Goal: Task Accomplishment & Management: Manage account settings

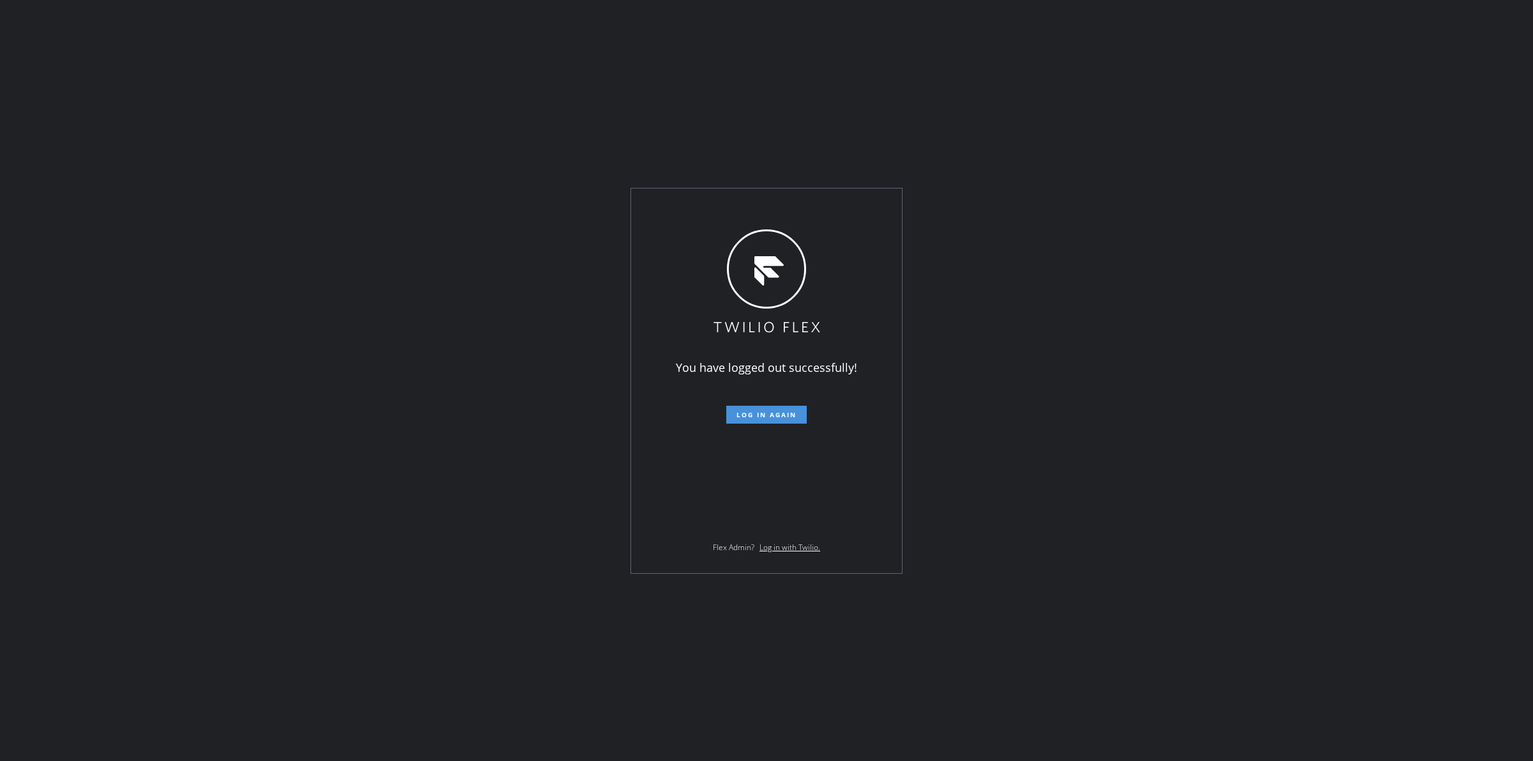
click at [778, 420] on button "Log in again" at bounding box center [766, 415] width 80 height 18
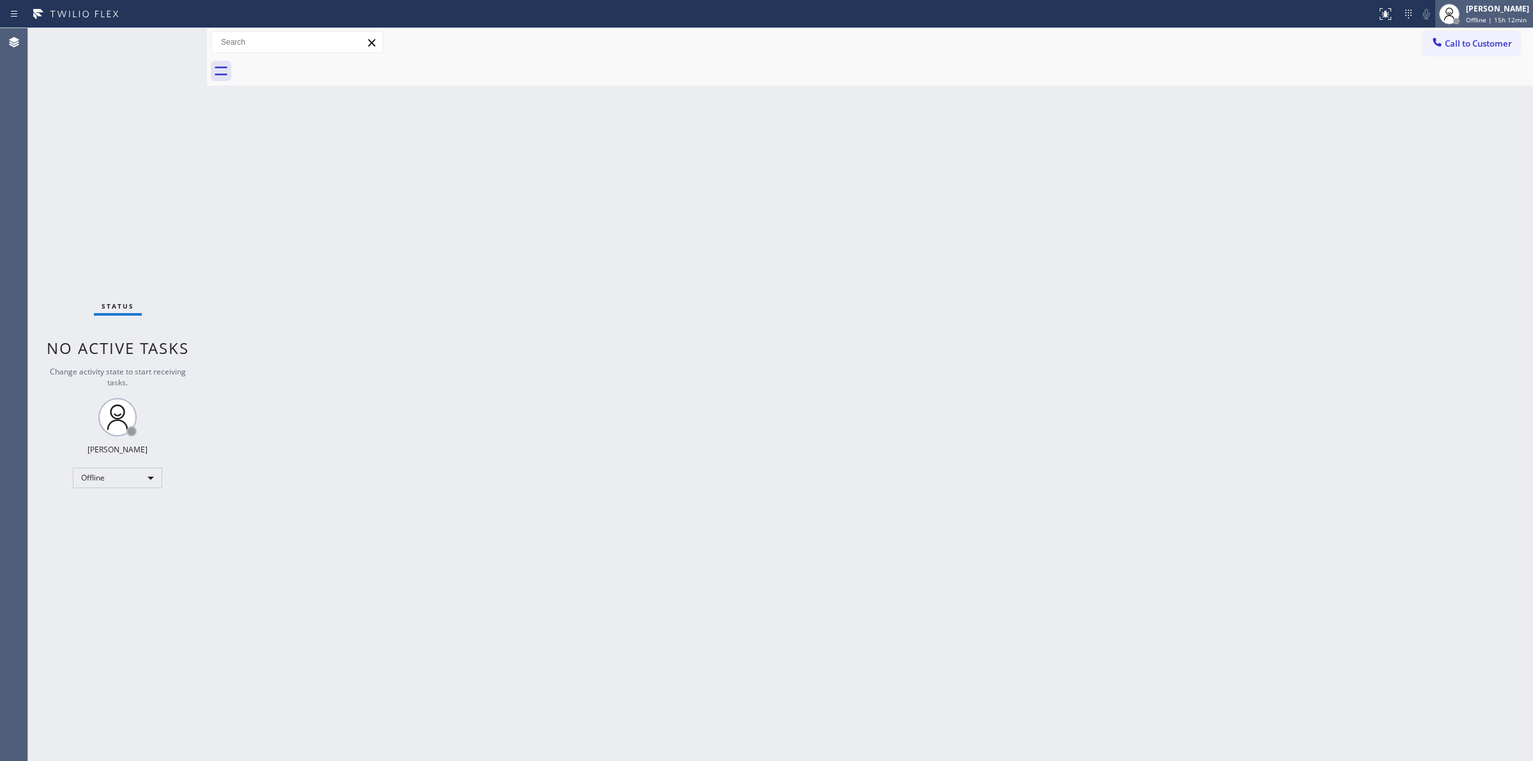
click at [1504, 4] on div "[PERSON_NAME]" at bounding box center [1497, 8] width 63 height 11
click at [1434, 77] on button "Unavailable" at bounding box center [1469, 84] width 128 height 17
click at [1517, 17] on span "Unavailable | 23:30" at bounding box center [1496, 19] width 61 height 9
click at [1230, 83] on div at bounding box center [884, 71] width 1298 height 29
click at [1478, 13] on div "[PERSON_NAME]" at bounding box center [1497, 8] width 63 height 11
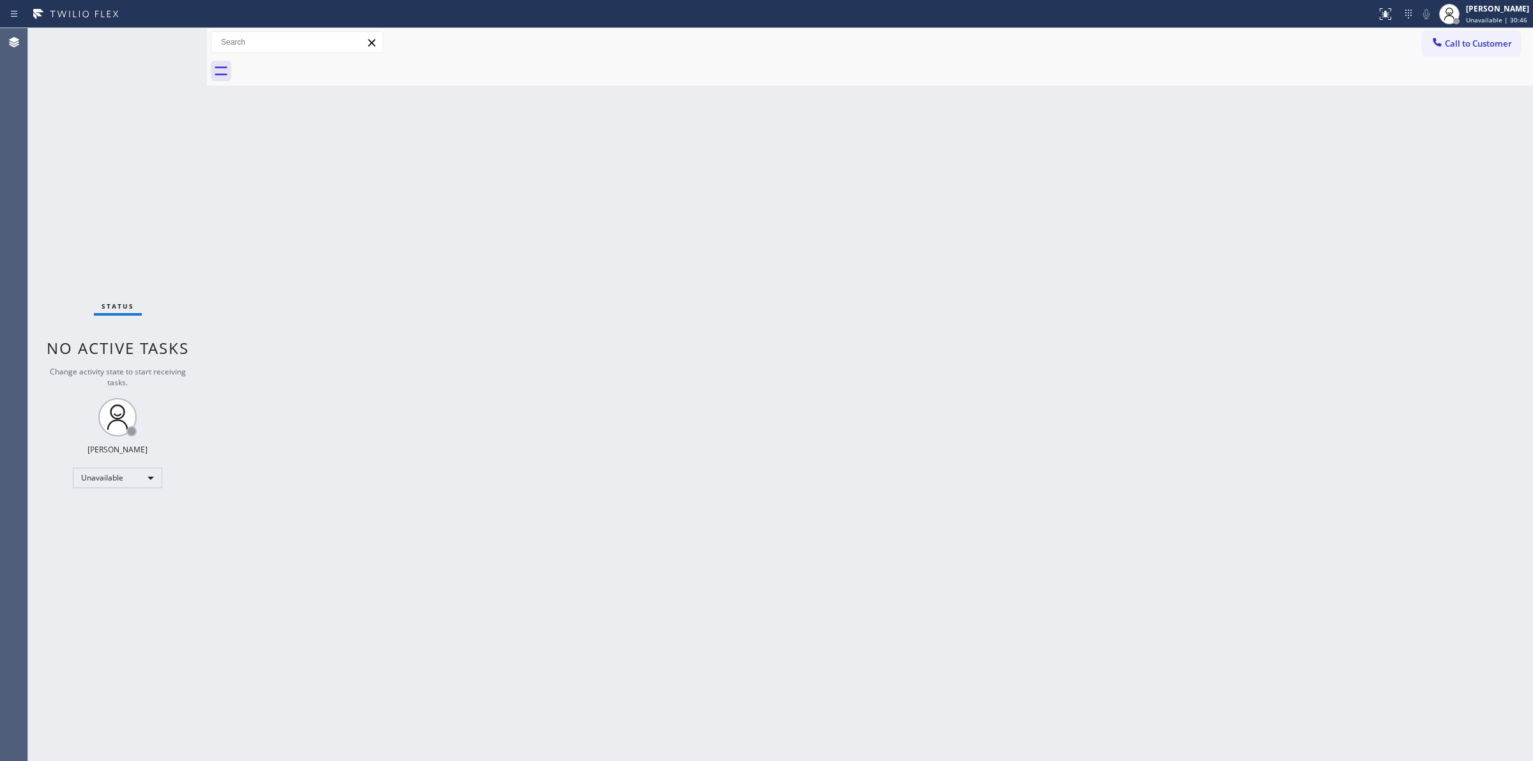
click at [527, 151] on div "Back to Dashboard Change Sender ID Customers Technicians Select a contact Outbo…" at bounding box center [870, 394] width 1326 height 733
click at [1509, 17] on span "Unavailable | 30:48" at bounding box center [1496, 19] width 61 height 9
click at [1420, 62] on button "Available" at bounding box center [1469, 67] width 128 height 17
click at [1330, 135] on div "Back to Dashboard Change Sender ID Customers Technicians Select a contact Outbo…" at bounding box center [870, 394] width 1326 height 733
click at [789, 401] on div "Back to Dashboard Change Sender ID Customers Technicians Select a contact Outbo…" at bounding box center [870, 394] width 1326 height 733
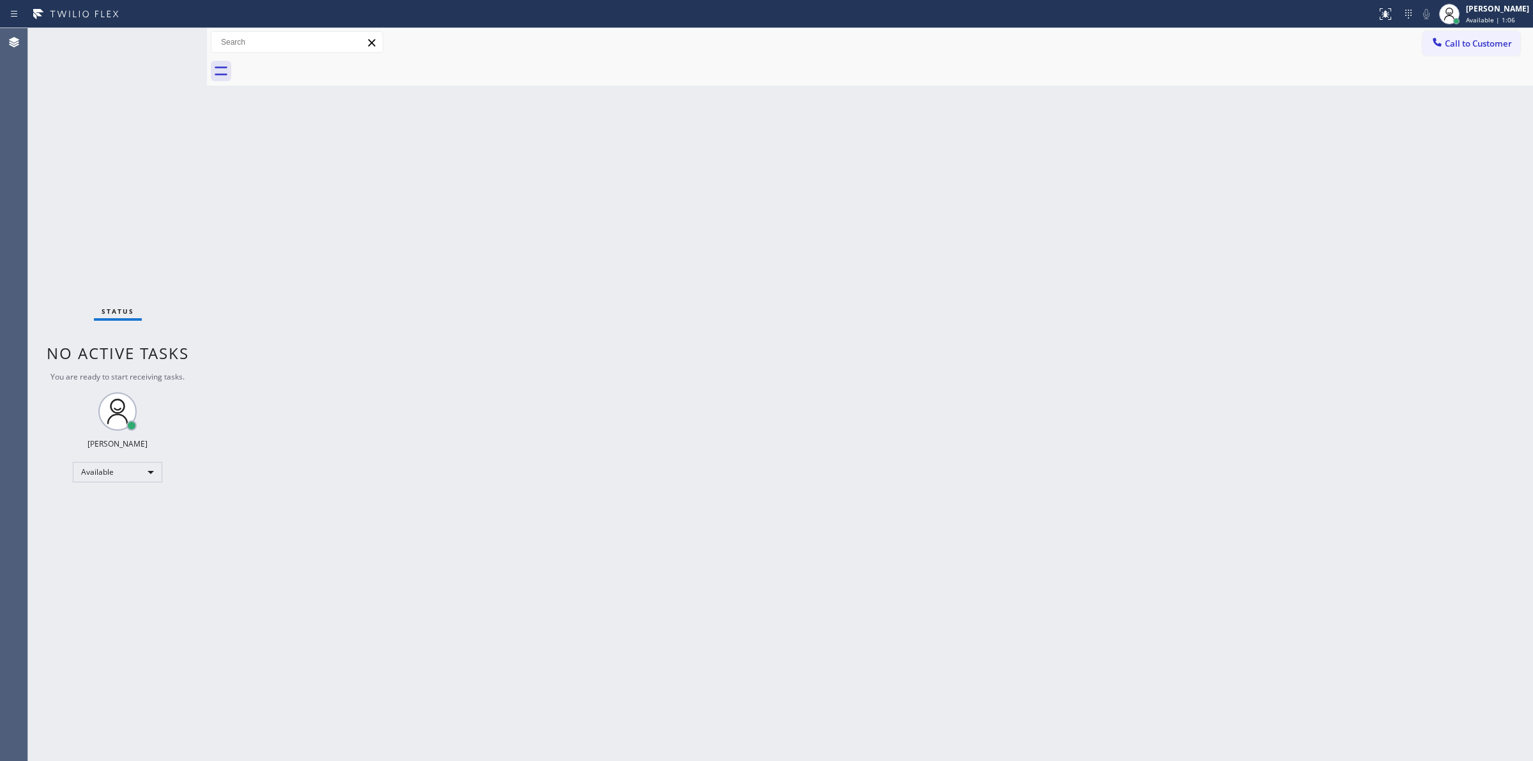
click at [761, 371] on div "Back to Dashboard Change Sender ID Customers Technicians Select a contact Outbo…" at bounding box center [870, 394] width 1326 height 733
click at [1501, 15] on span "Available | 1:08" at bounding box center [1490, 19] width 49 height 9
click at [1043, 202] on div "Back to Dashboard Change Sender ID Customers Technicians Select a contact Outbo…" at bounding box center [870, 394] width 1326 height 733
drag, startPoint x: 953, startPoint y: 359, endPoint x: 1042, endPoint y: 313, distance: 100.0
click at [960, 355] on div "Back to Dashboard Change Sender ID Customers Technicians Select a contact Outbo…" at bounding box center [870, 394] width 1326 height 733
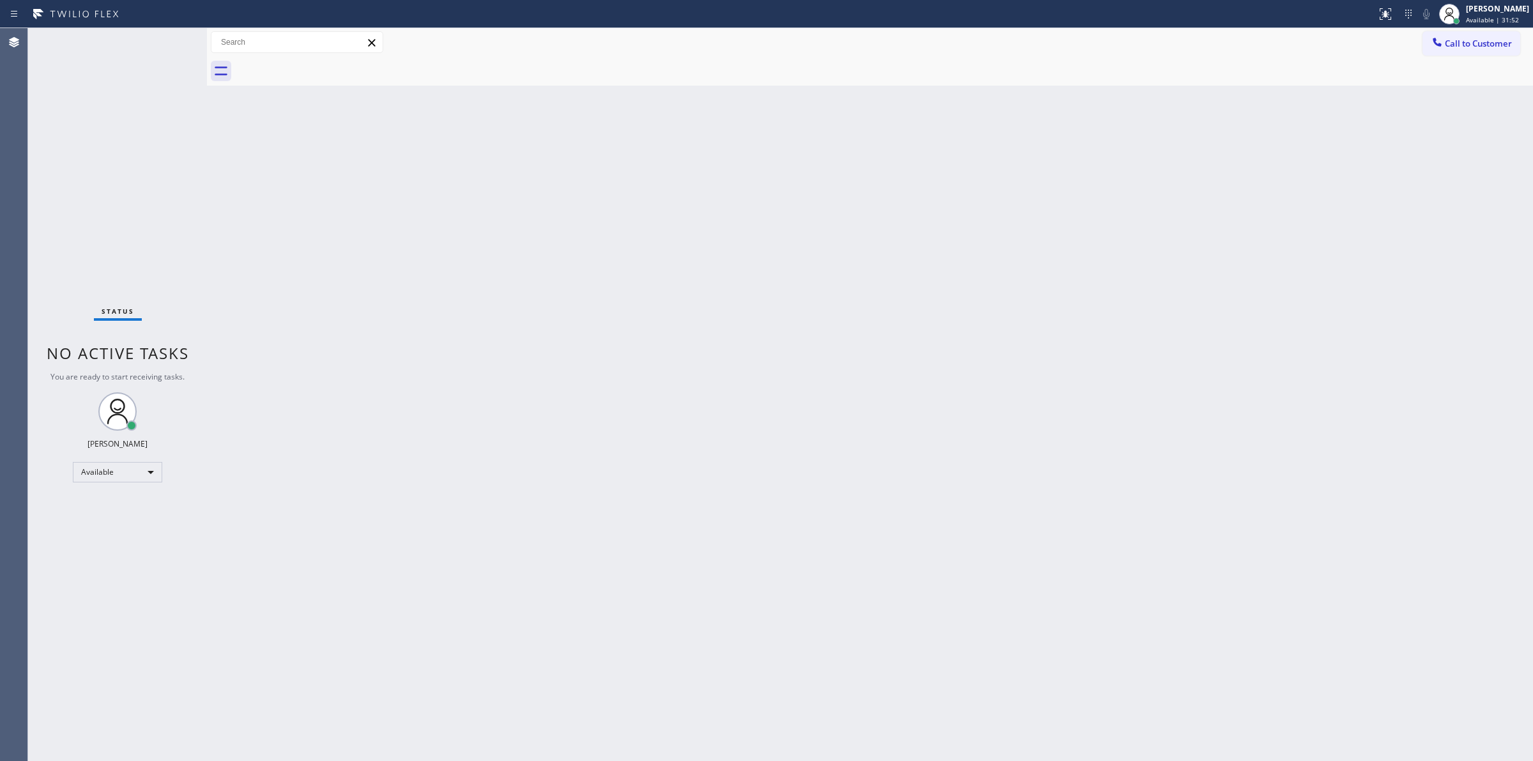
click at [1471, 150] on div "Back to Dashboard Change Sender ID Customers Technicians Select a contact Outbo…" at bounding box center [870, 394] width 1326 height 733
click at [1496, 17] on span "Available | 34:38" at bounding box center [1492, 19] width 53 height 9
click at [1442, 78] on button "Unavailable" at bounding box center [1469, 84] width 128 height 17
click at [912, 482] on div "Back to Dashboard Change Sender ID Customers Technicians Select a contact Outbo…" at bounding box center [870, 394] width 1326 height 733
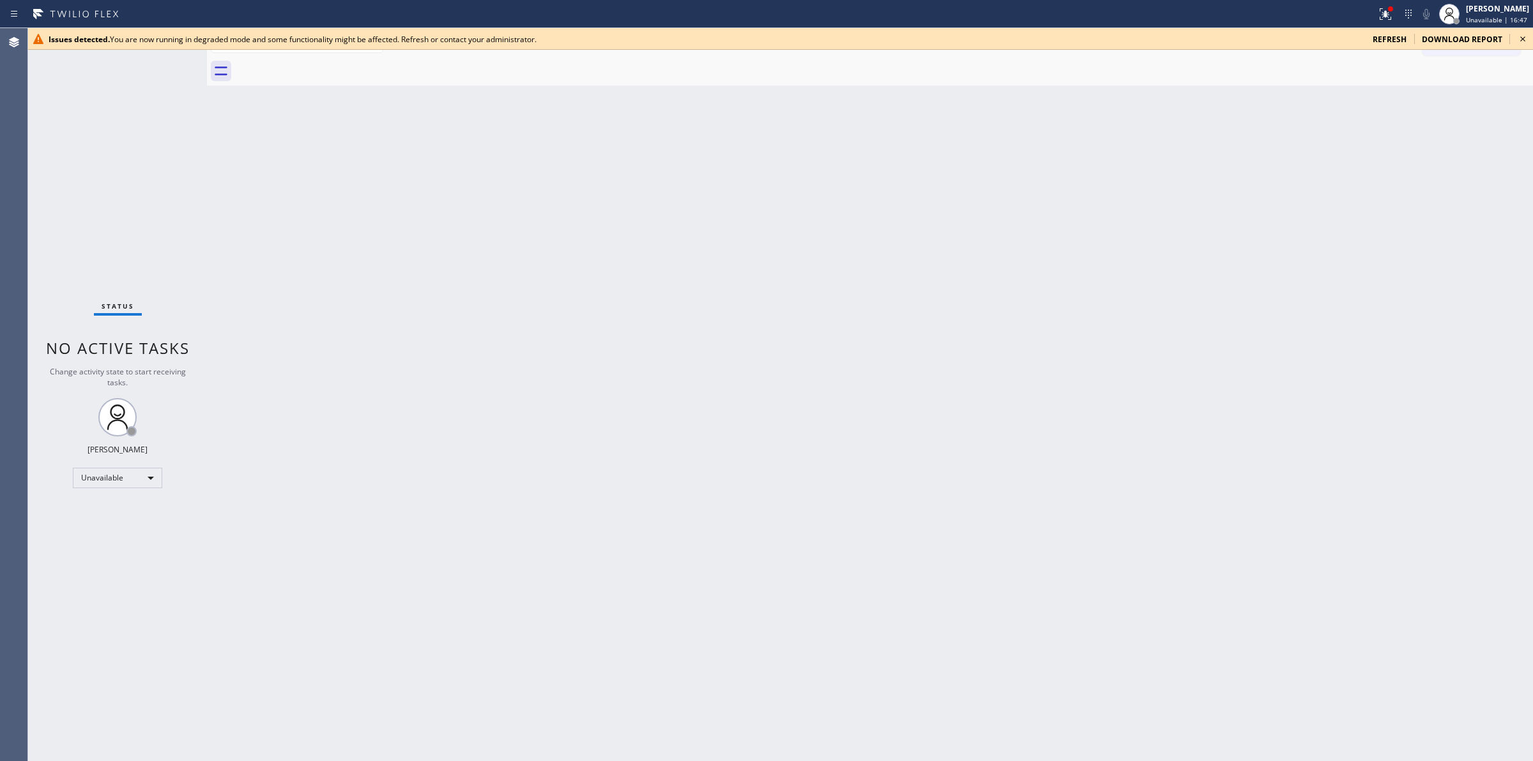
click at [1527, 40] on icon at bounding box center [1522, 38] width 15 height 15
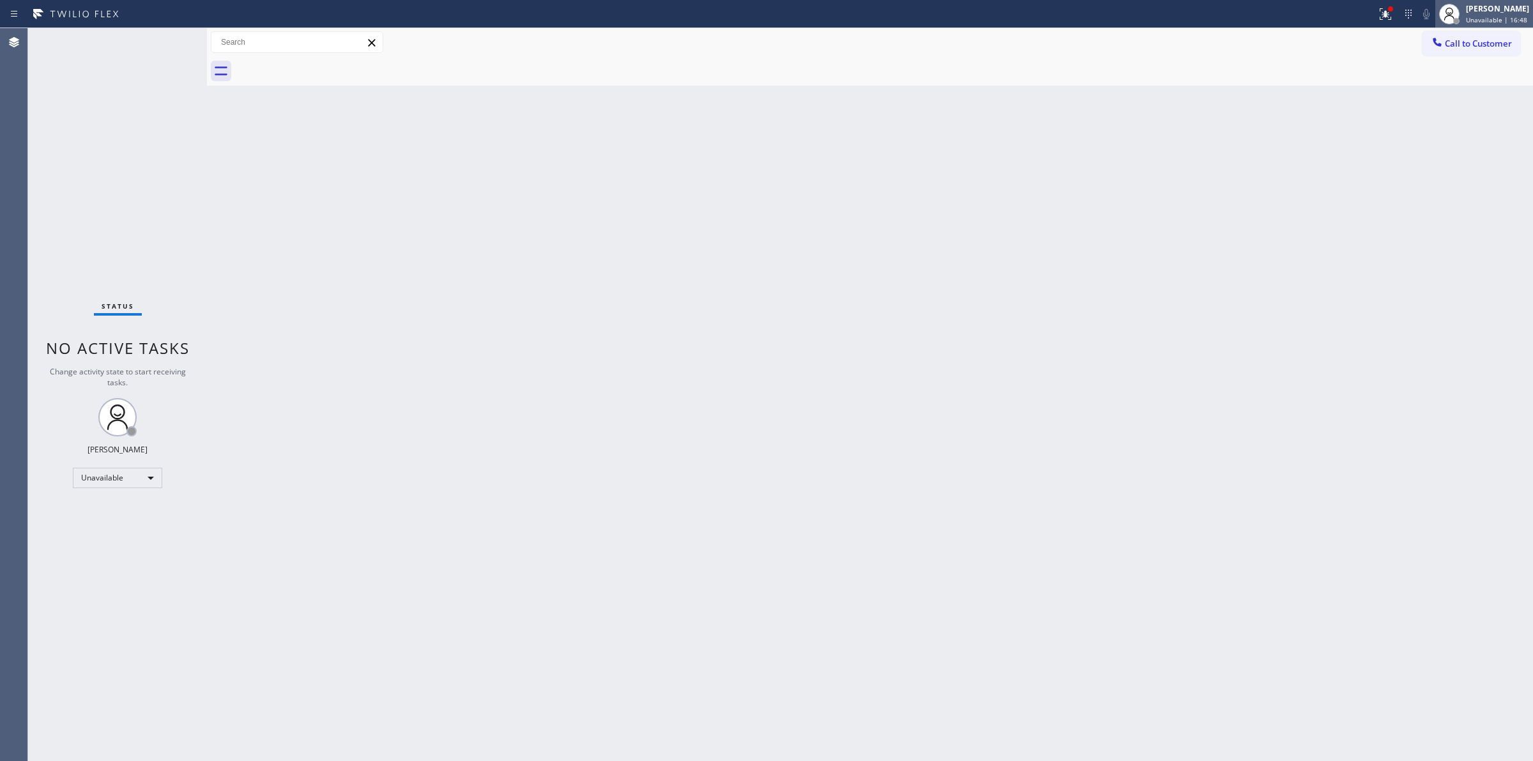
click at [1506, 15] on span "Unavailable | 16:48" at bounding box center [1496, 19] width 61 height 9
click at [1435, 68] on button "Available" at bounding box center [1469, 67] width 128 height 17
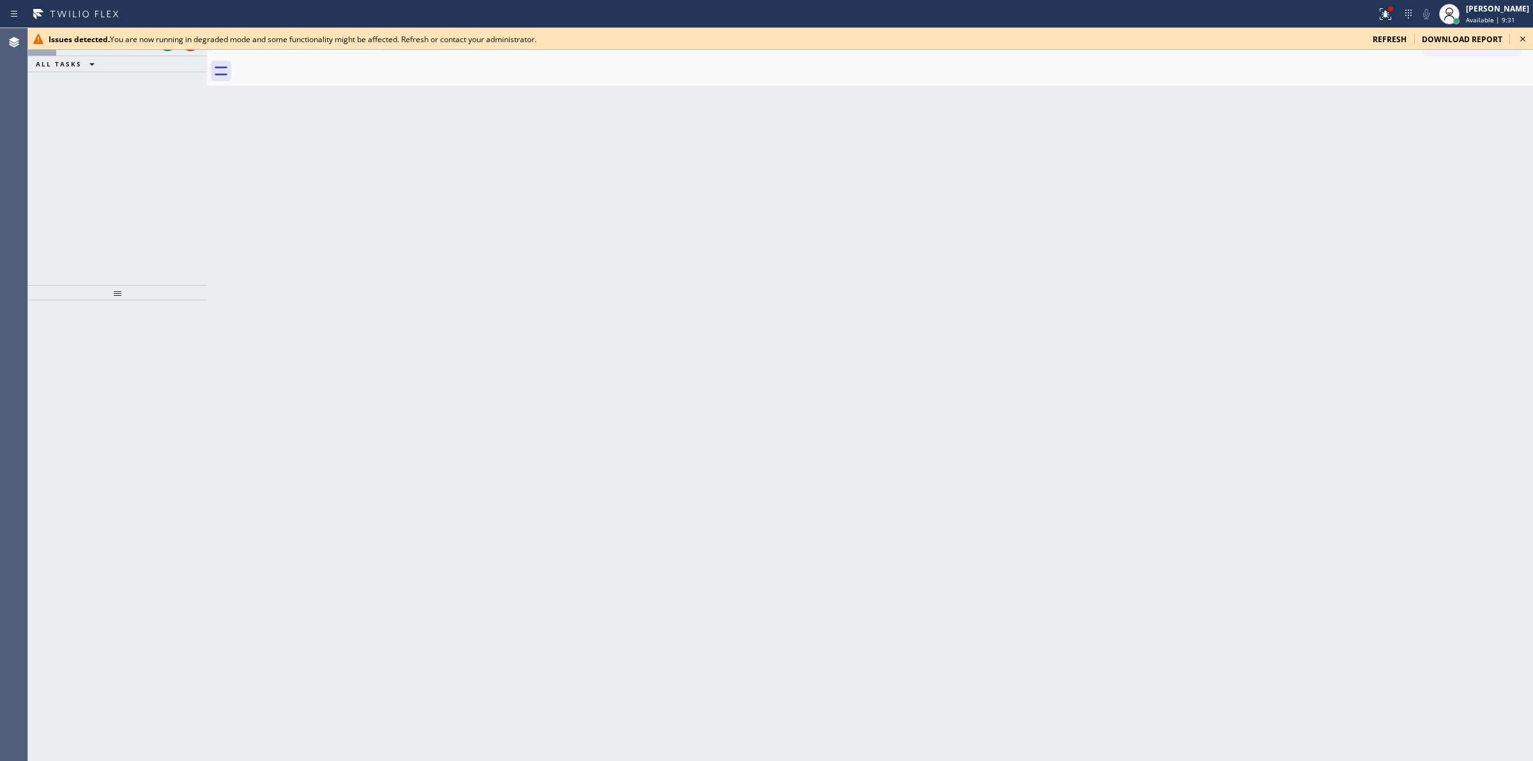
click at [1520, 33] on icon at bounding box center [1522, 38] width 15 height 15
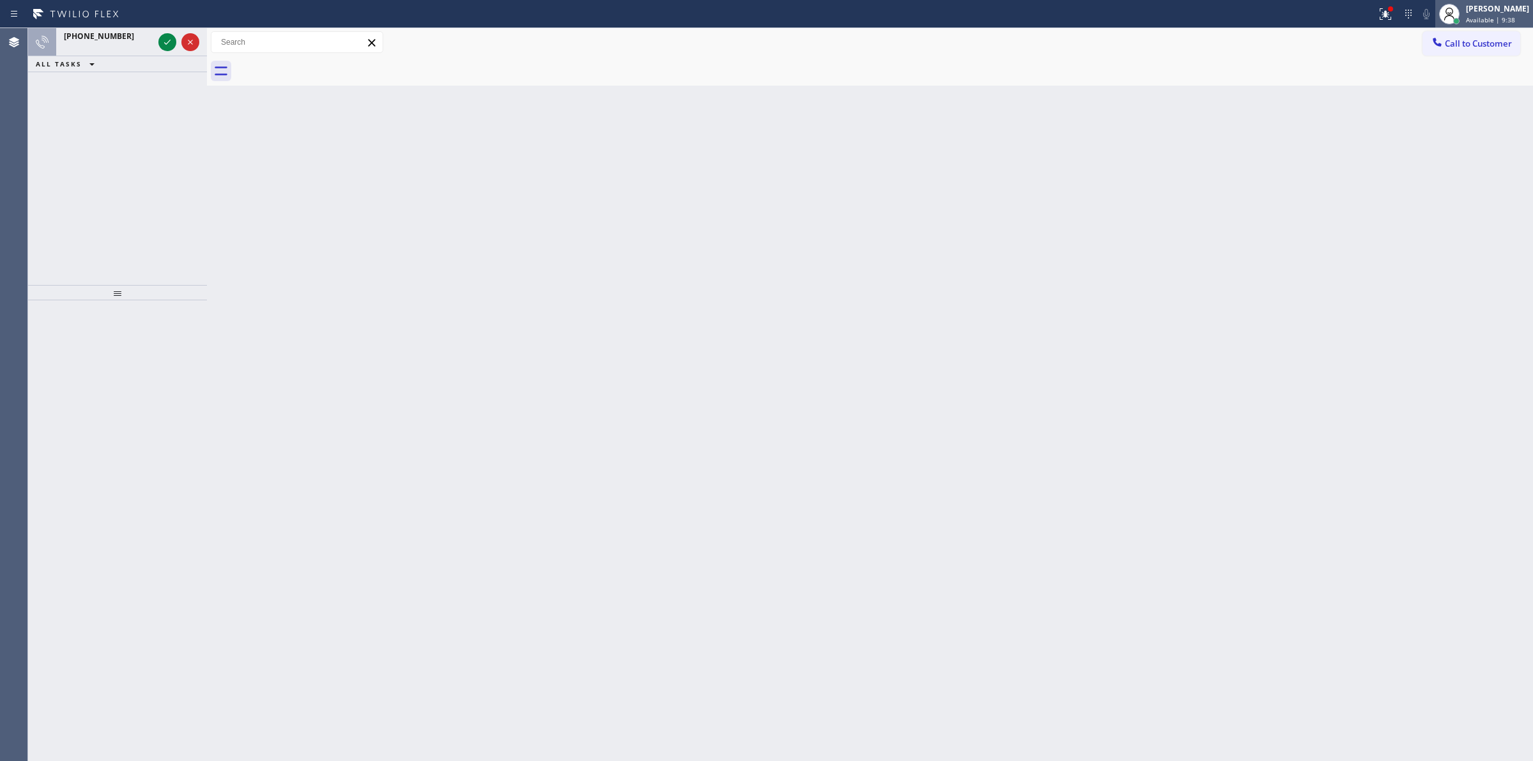
click at [1495, 13] on div "[PERSON_NAME]" at bounding box center [1497, 8] width 63 height 11
click at [1449, 85] on button "Unavailable" at bounding box center [1469, 84] width 128 height 17
click at [192, 42] on icon at bounding box center [190, 41] width 15 height 15
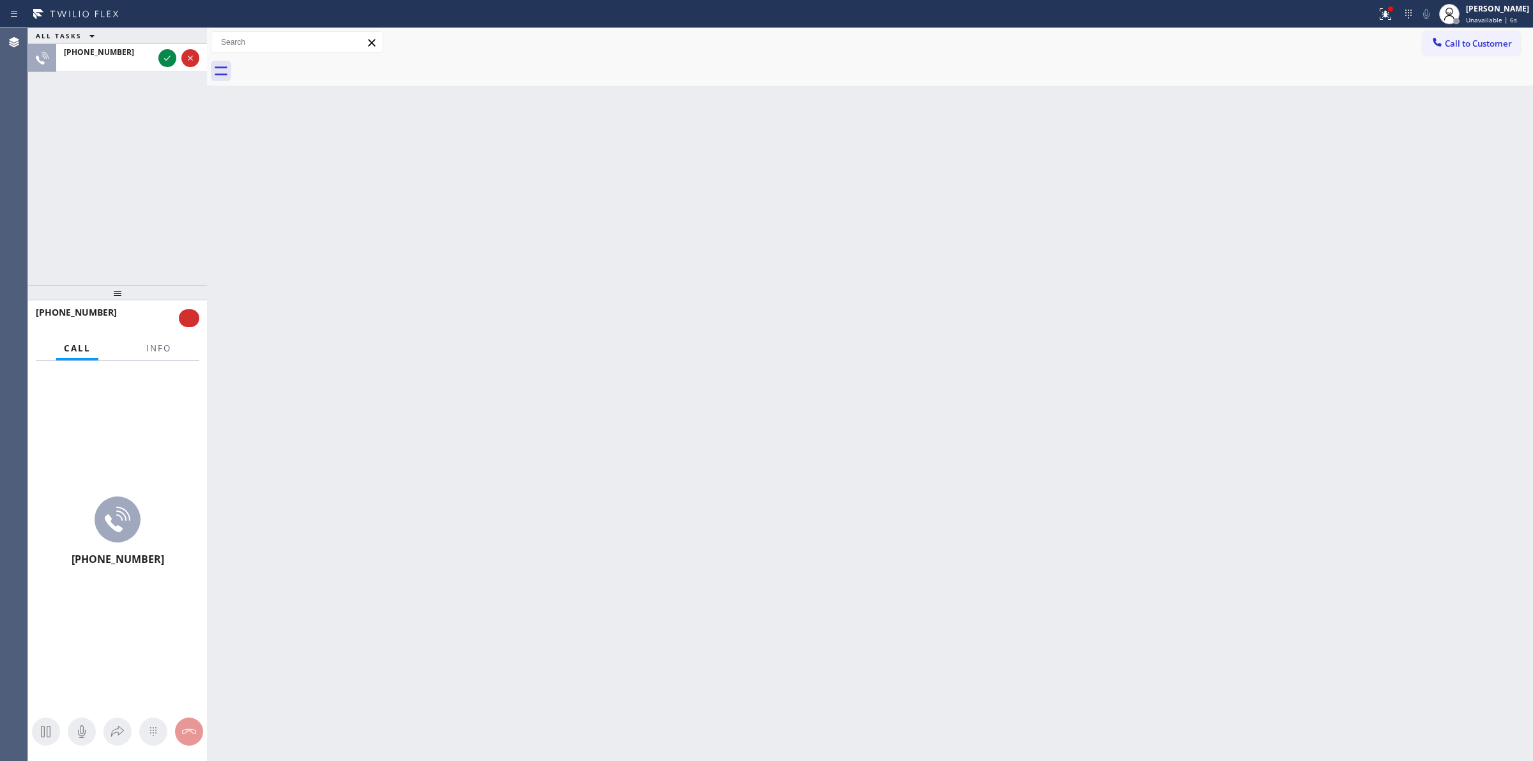
click at [72, 314] on span "[PHONE_NUMBER]" at bounding box center [76, 312] width 81 height 12
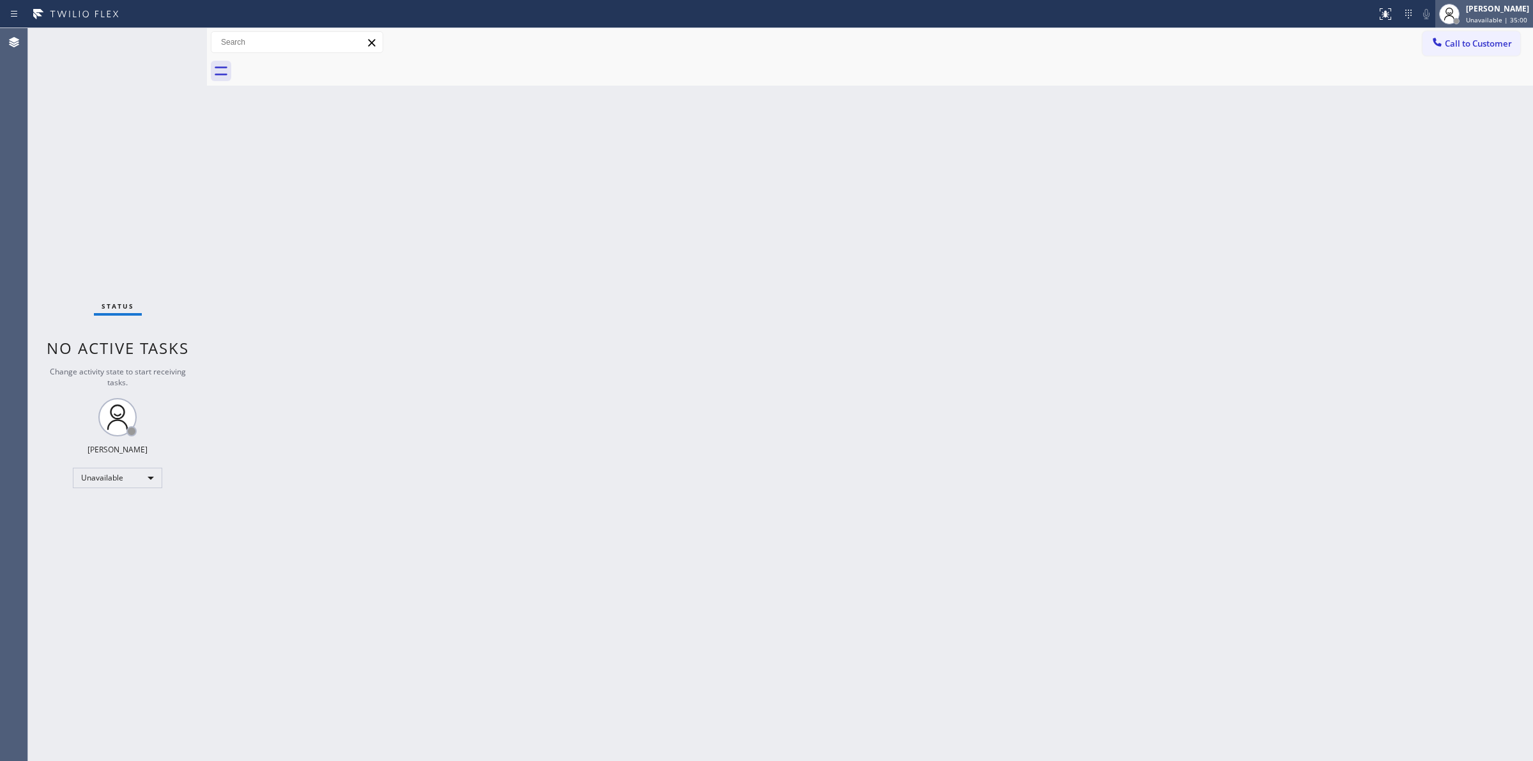
click at [1492, 15] on span "Unavailable | 35:00" at bounding box center [1496, 19] width 61 height 9
click at [1454, 101] on button "Break" at bounding box center [1469, 101] width 128 height 17
click at [1502, 27] on div "Jasper Timkang Break | 27:43" at bounding box center [1484, 14] width 98 height 28
click at [1431, 84] on button "Unavailable" at bounding box center [1469, 84] width 128 height 17
